Goal: Use online tool/utility: Utilize a website feature to perform a specific function

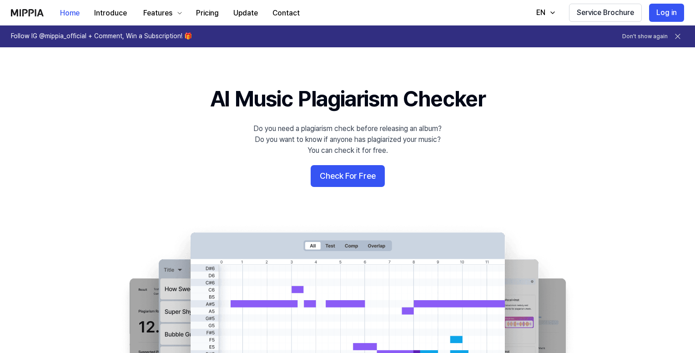
click at [677, 35] on icon at bounding box center [677, 36] width 9 height 9
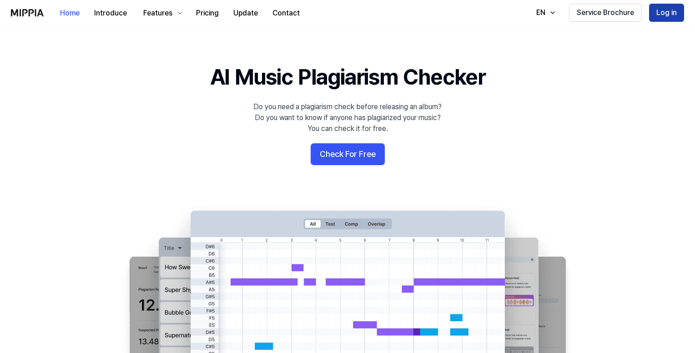
click at [667, 15] on button "Log in" at bounding box center [666, 13] width 35 height 18
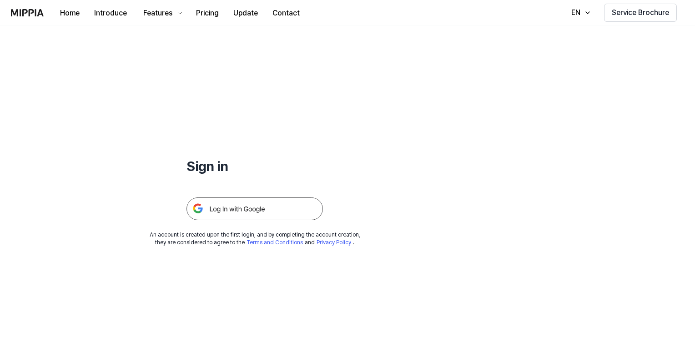
click at [255, 206] on img at bounding box center [255, 208] width 136 height 23
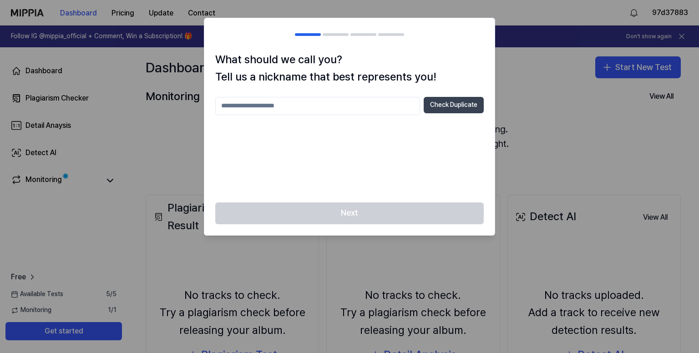
click at [442, 109] on button "Check Duplicate" at bounding box center [454, 105] width 60 height 16
click at [272, 119] on p "Please enter between 2 and 20 characters" at bounding box center [349, 121] width 268 height 9
click at [277, 108] on input "text" at bounding box center [317, 106] width 205 height 18
type input "*"
type input "*****"
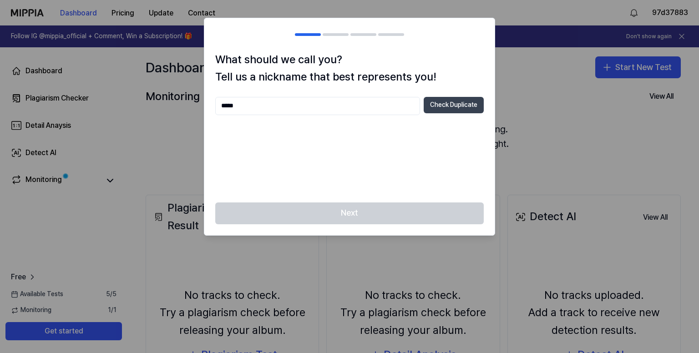
click at [451, 101] on button "Check Duplicate" at bounding box center [454, 105] width 60 height 16
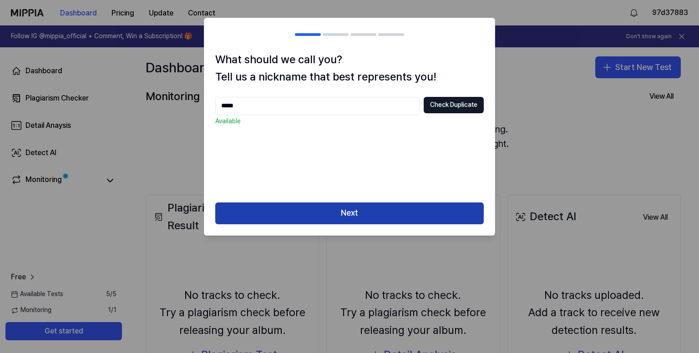
click at [338, 208] on button "Next" at bounding box center [349, 213] width 268 height 22
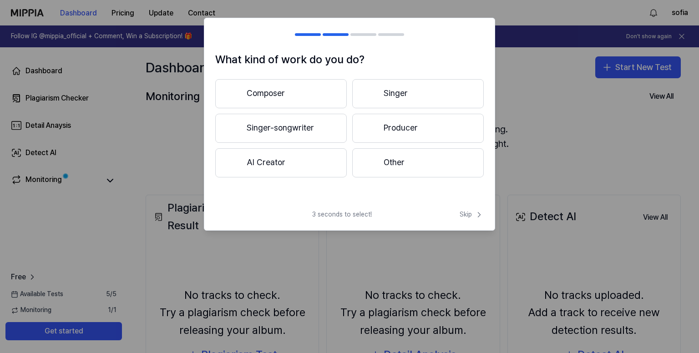
drag, startPoint x: 283, startPoint y: 93, endPoint x: 290, endPoint y: 98, distance: 8.1
click at [282, 92] on button "Composer" at bounding box center [280, 93] width 131 height 29
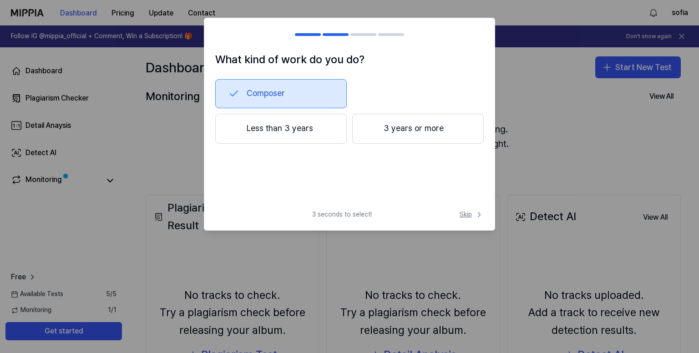
click at [465, 217] on span "Skip" at bounding box center [471, 214] width 24 height 9
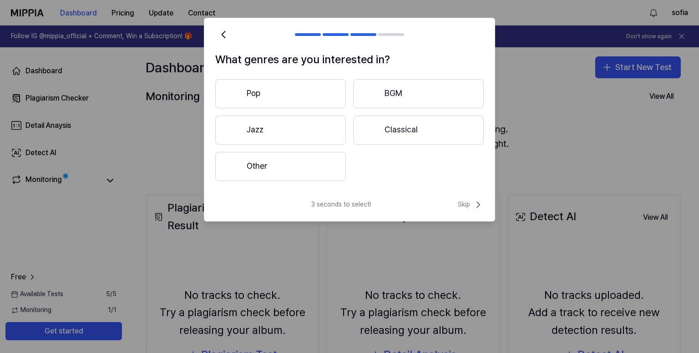
click at [257, 161] on button "Other" at bounding box center [280, 166] width 131 height 29
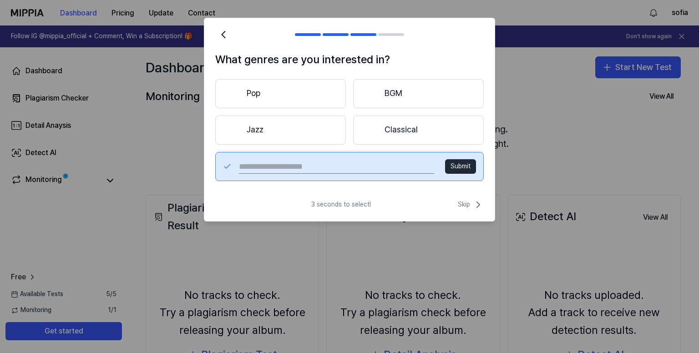
click at [271, 94] on button "Pop" at bounding box center [280, 93] width 131 height 29
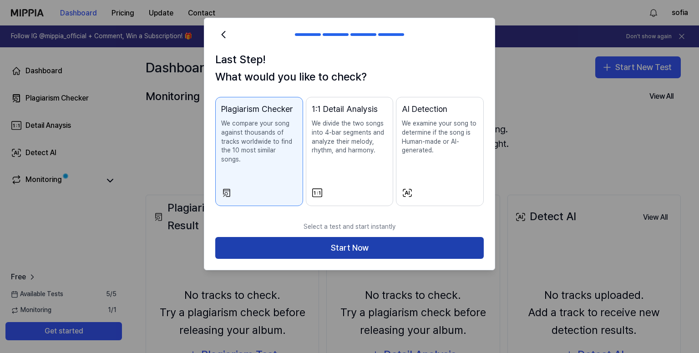
click at [360, 239] on button "Start Now" at bounding box center [349, 248] width 268 height 22
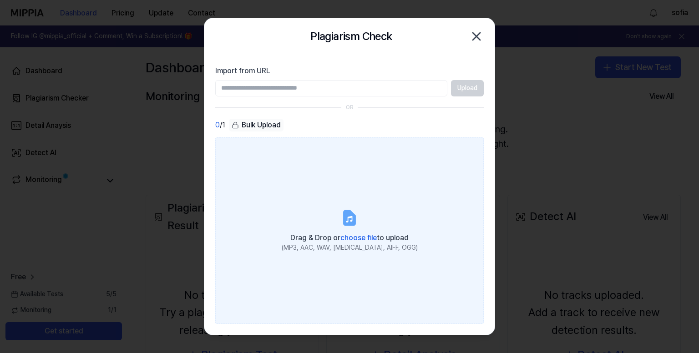
click at [360, 235] on span "choose file" at bounding box center [358, 237] width 36 height 9
click at [0, 0] on input "Drag & Drop or choose file to upload (MP3, AAC, WAV, FLAC, AIFF, OGG)" at bounding box center [0, 0] width 0 height 0
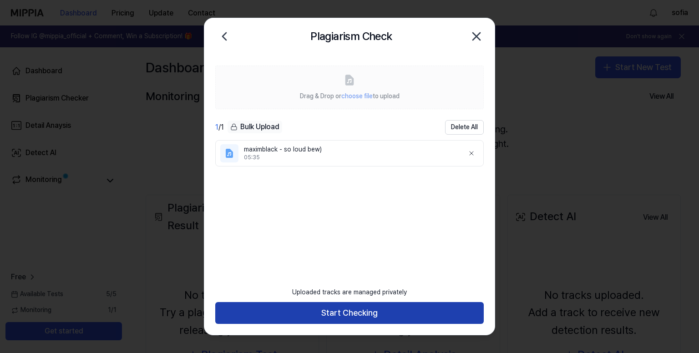
click at [363, 311] on button "Start Checking" at bounding box center [349, 313] width 268 height 22
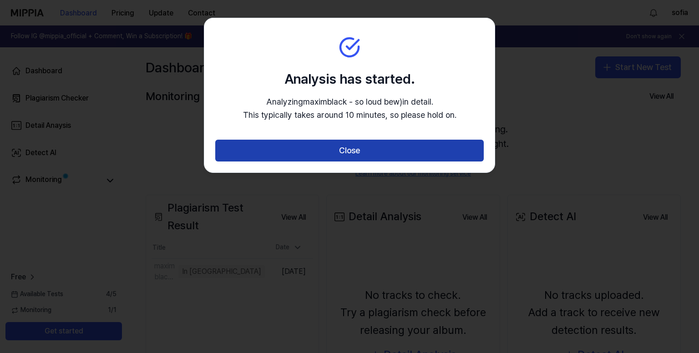
click at [341, 152] on button "Close" at bounding box center [349, 151] width 268 height 22
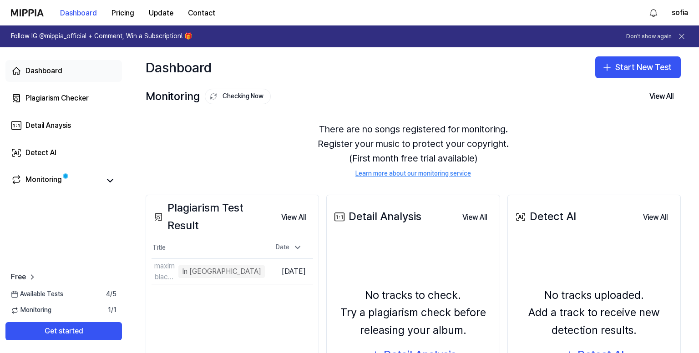
click at [50, 70] on div "Dashboard" at bounding box center [43, 71] width 37 height 11
click at [42, 69] on div "Dashboard" at bounding box center [43, 71] width 37 height 11
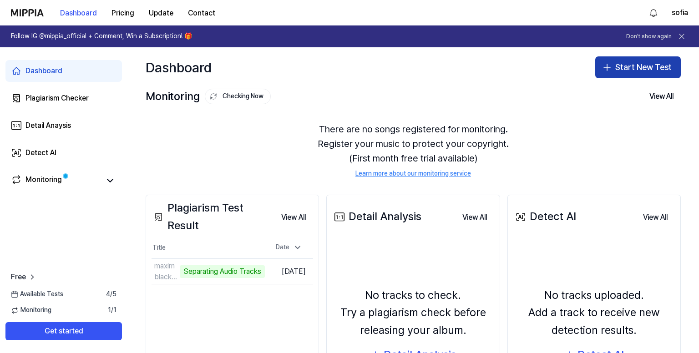
click at [651, 66] on button "Start New Test" at bounding box center [638, 67] width 86 height 22
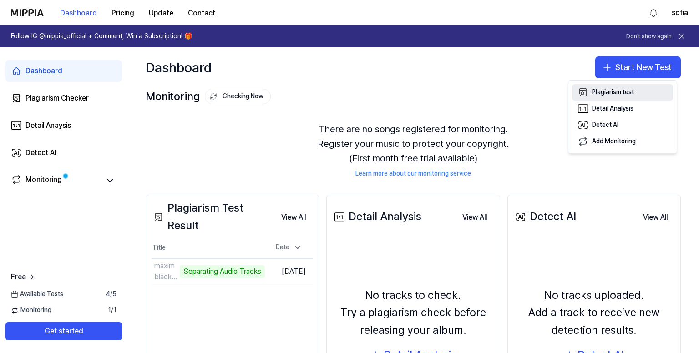
click at [611, 93] on div "Plagiarism test" at bounding box center [613, 92] width 42 height 9
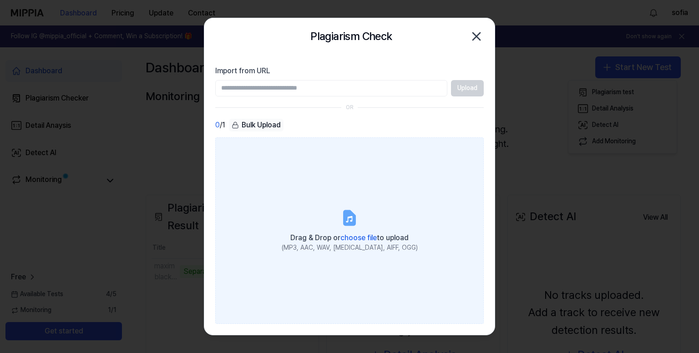
click at [337, 222] on label "Drag & Drop or choose file to upload (MP3, AAC, WAV, FLAC, AIFF, OGG)" at bounding box center [349, 230] width 268 height 187
click at [0, 0] on input "Drag & Drop or choose file to upload (MP3, AAC, WAV, FLAC, AIFF, OGG)" at bounding box center [0, 0] width 0 height 0
click at [345, 203] on label "Drag & Drop or choose file to upload (MP3, AAC, WAV, FLAC, AIFF, OGG)" at bounding box center [349, 230] width 268 height 187
click at [0, 0] on input "Drag & Drop or choose file to upload (MP3, AAC, WAV, FLAC, AIFF, OGG)" at bounding box center [0, 0] width 0 height 0
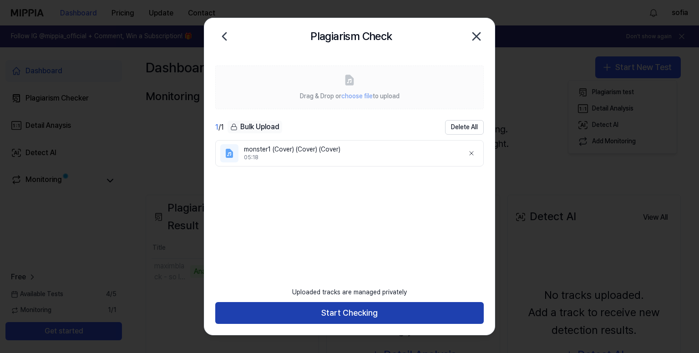
drag, startPoint x: 312, startPoint y: 318, endPoint x: 334, endPoint y: 277, distance: 47.0
click at [312, 316] on button "Start Checking" at bounding box center [349, 313] width 268 height 22
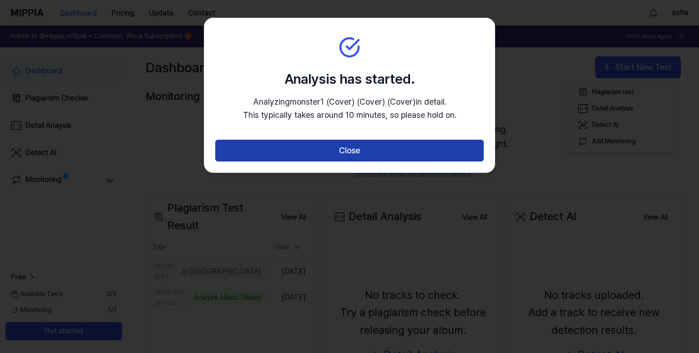
click at [332, 149] on button "Close" at bounding box center [349, 151] width 268 height 22
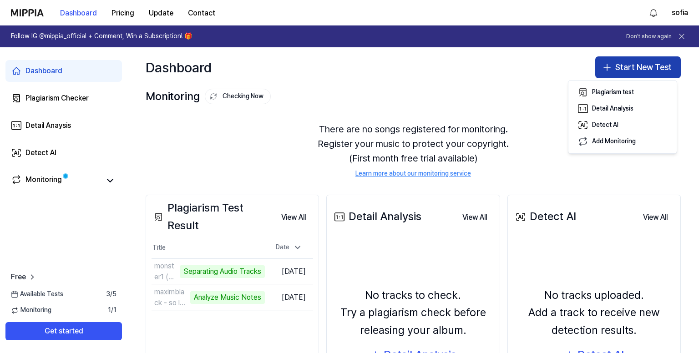
click at [621, 71] on button "Start New Test" at bounding box center [638, 67] width 86 height 22
click at [617, 65] on button "Start New Test" at bounding box center [638, 67] width 86 height 22
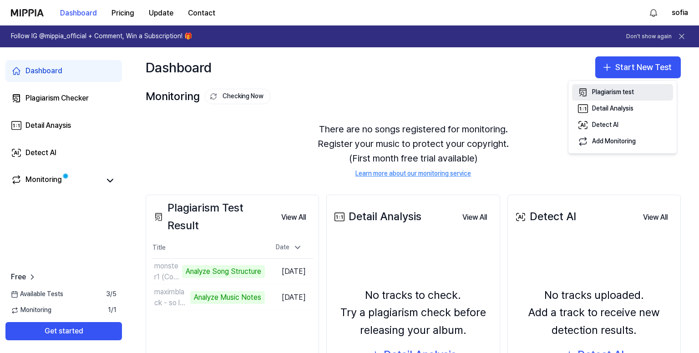
click at [622, 91] on div "Plagiarism test" at bounding box center [613, 92] width 42 height 9
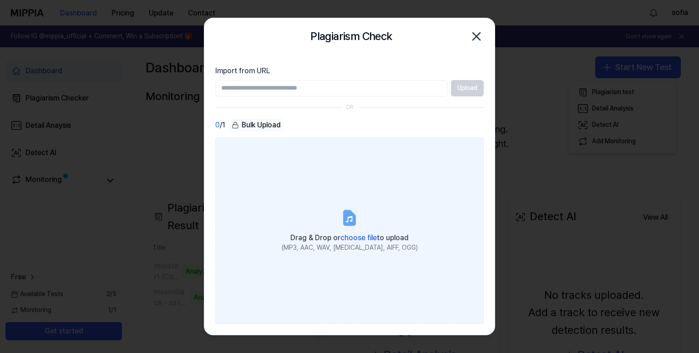
click at [353, 222] on icon at bounding box center [349, 218] width 11 height 14
click at [0, 0] on input "Drag & Drop or choose file to upload (MP3, AAC, WAV, FLAC, AIFF, OGG)" at bounding box center [0, 0] width 0 height 0
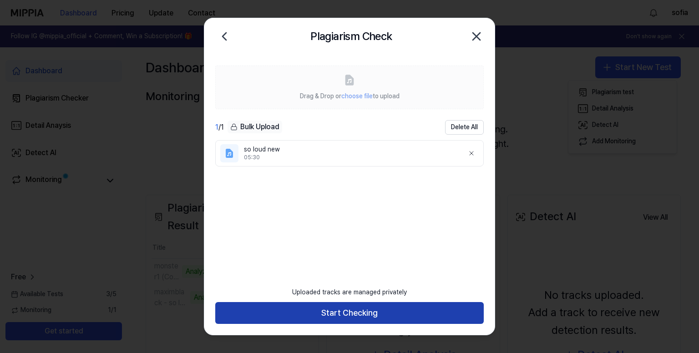
click at [342, 317] on button "Start Checking" at bounding box center [349, 313] width 268 height 22
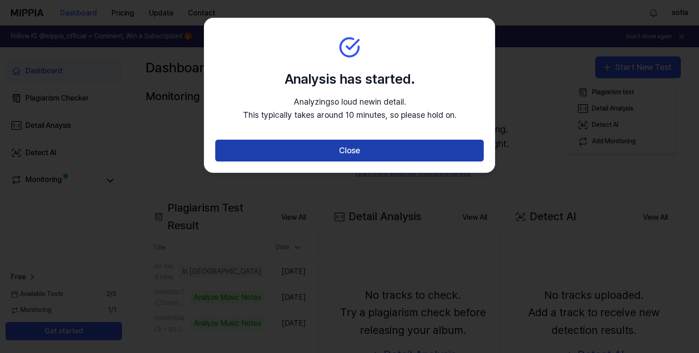
click at [357, 146] on button "Close" at bounding box center [349, 151] width 268 height 22
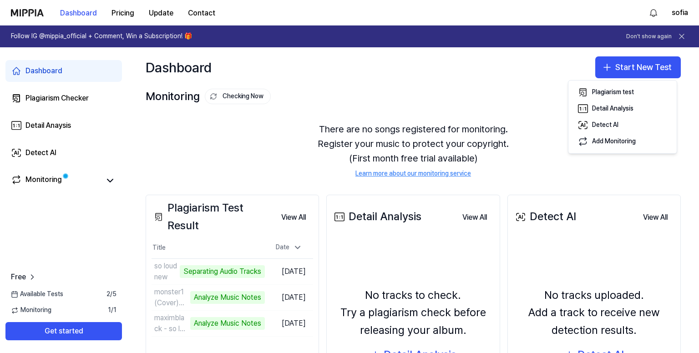
click at [48, 71] on div "Dashboard" at bounding box center [43, 71] width 37 height 11
click at [52, 180] on div "Monitoring" at bounding box center [43, 180] width 36 height 13
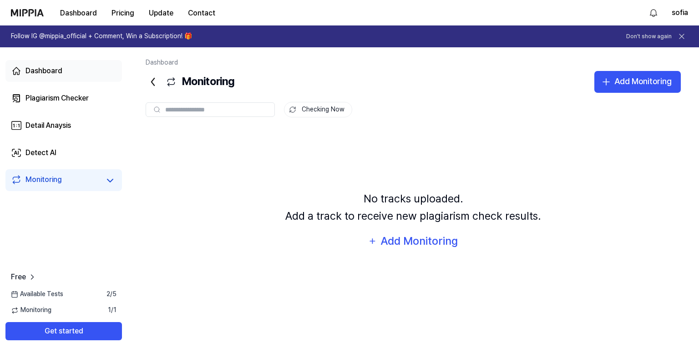
click at [54, 68] on div "Dashboard" at bounding box center [43, 71] width 37 height 11
